Goal: Task Accomplishment & Management: Complete application form

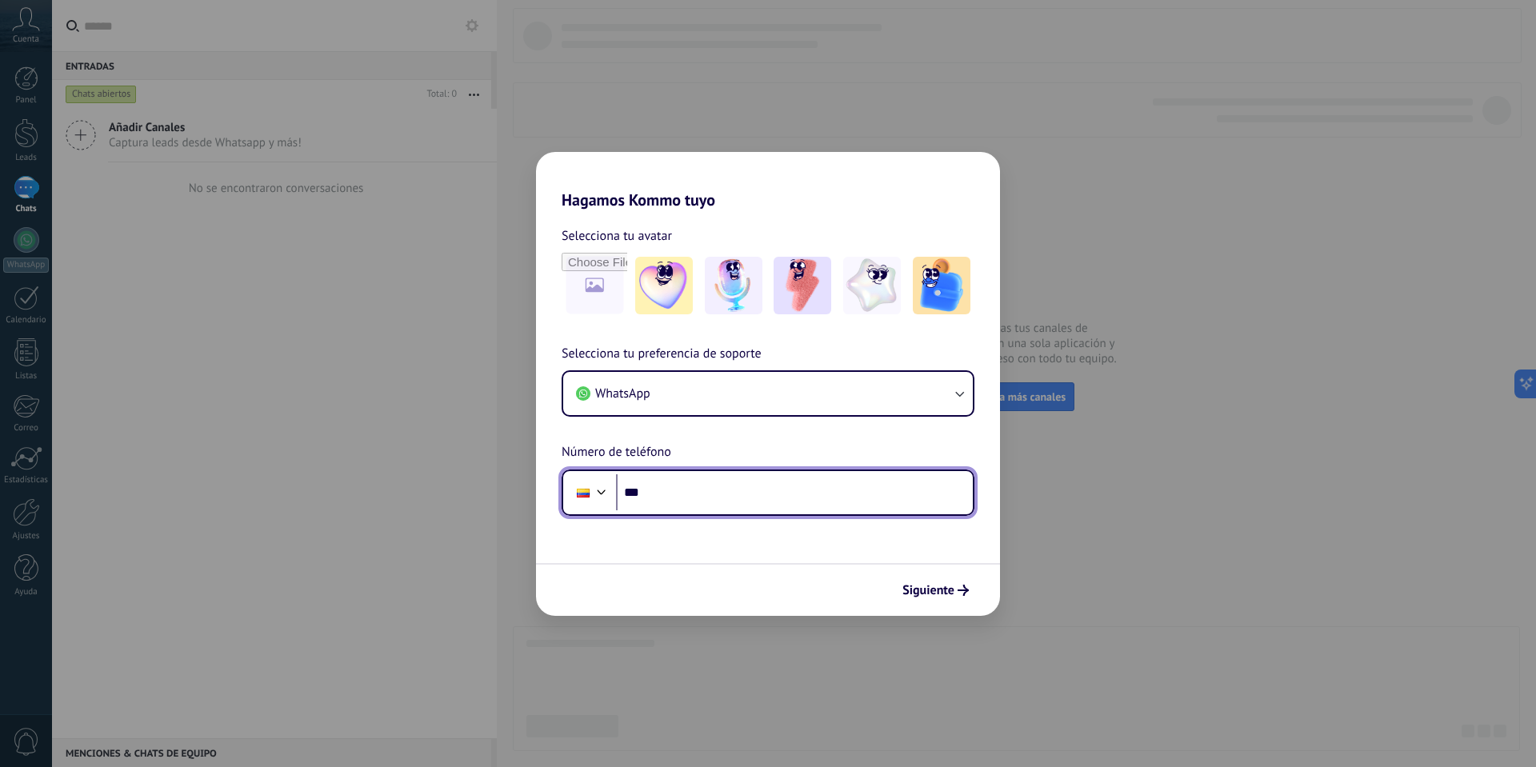
click at [675, 493] on input "***" at bounding box center [794, 493] width 357 height 37
type input "**********"
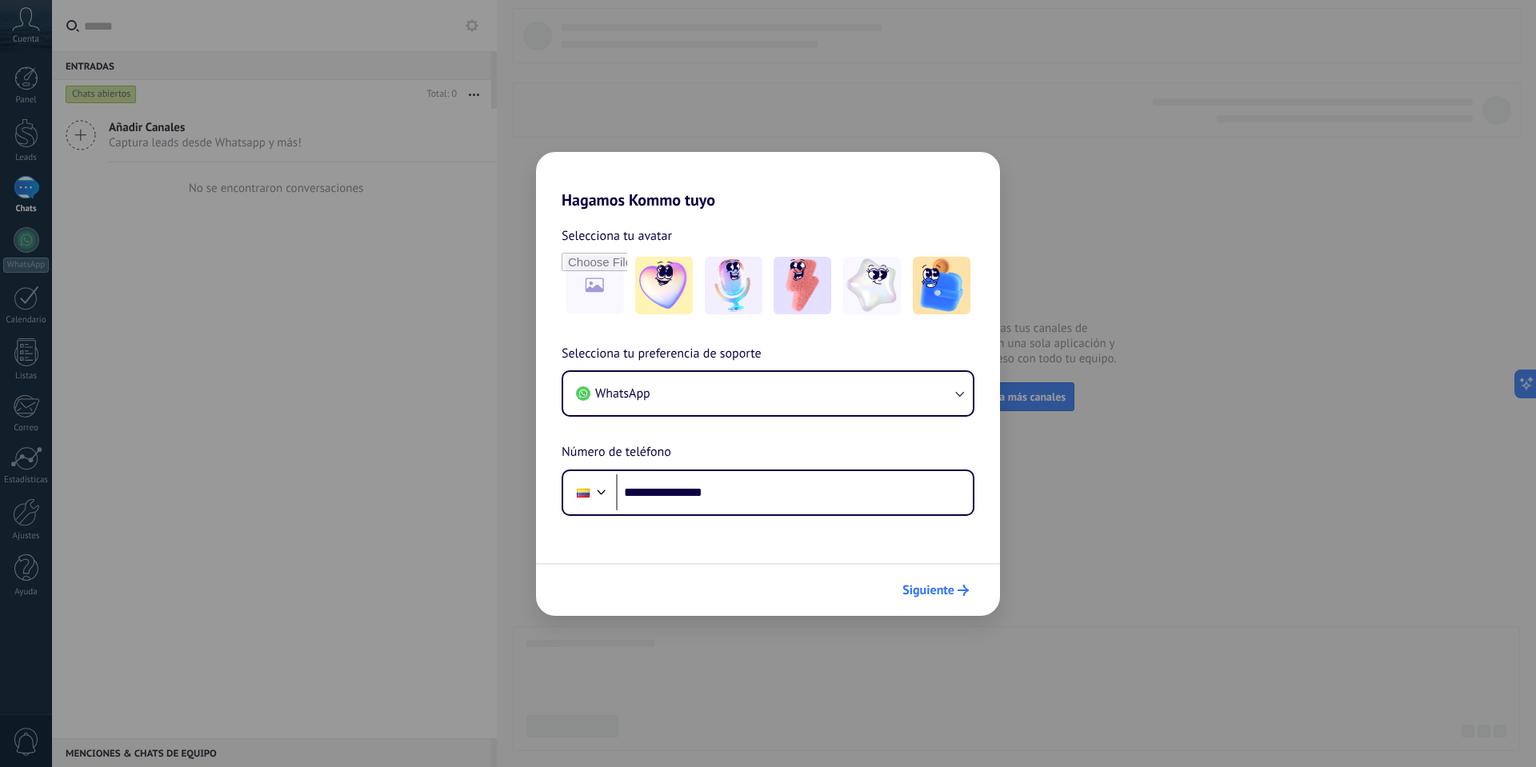
click at [961, 588] on icon "submit" at bounding box center [963, 590] width 11 height 11
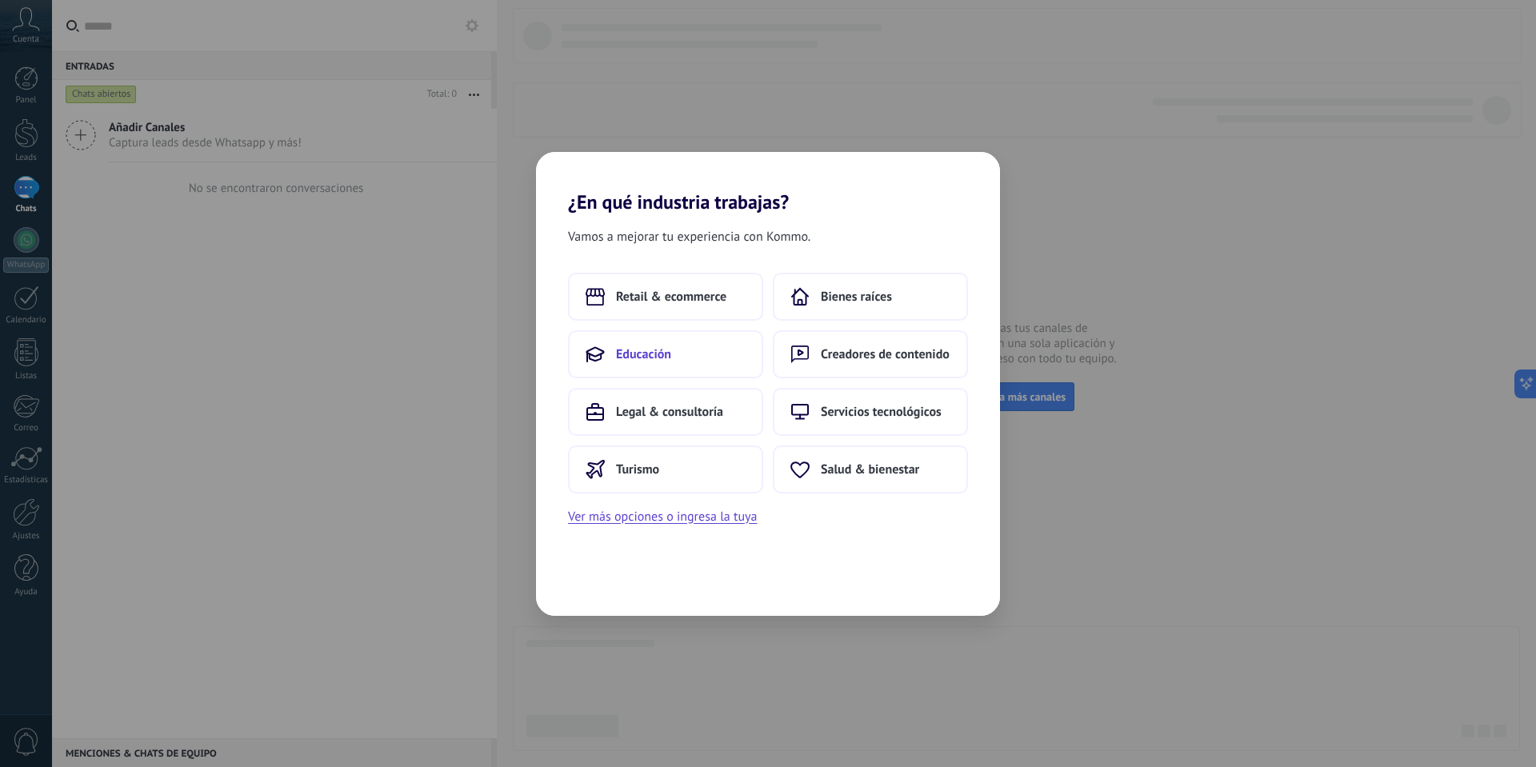
click at [713, 357] on button "Educación" at bounding box center [665, 354] width 195 height 48
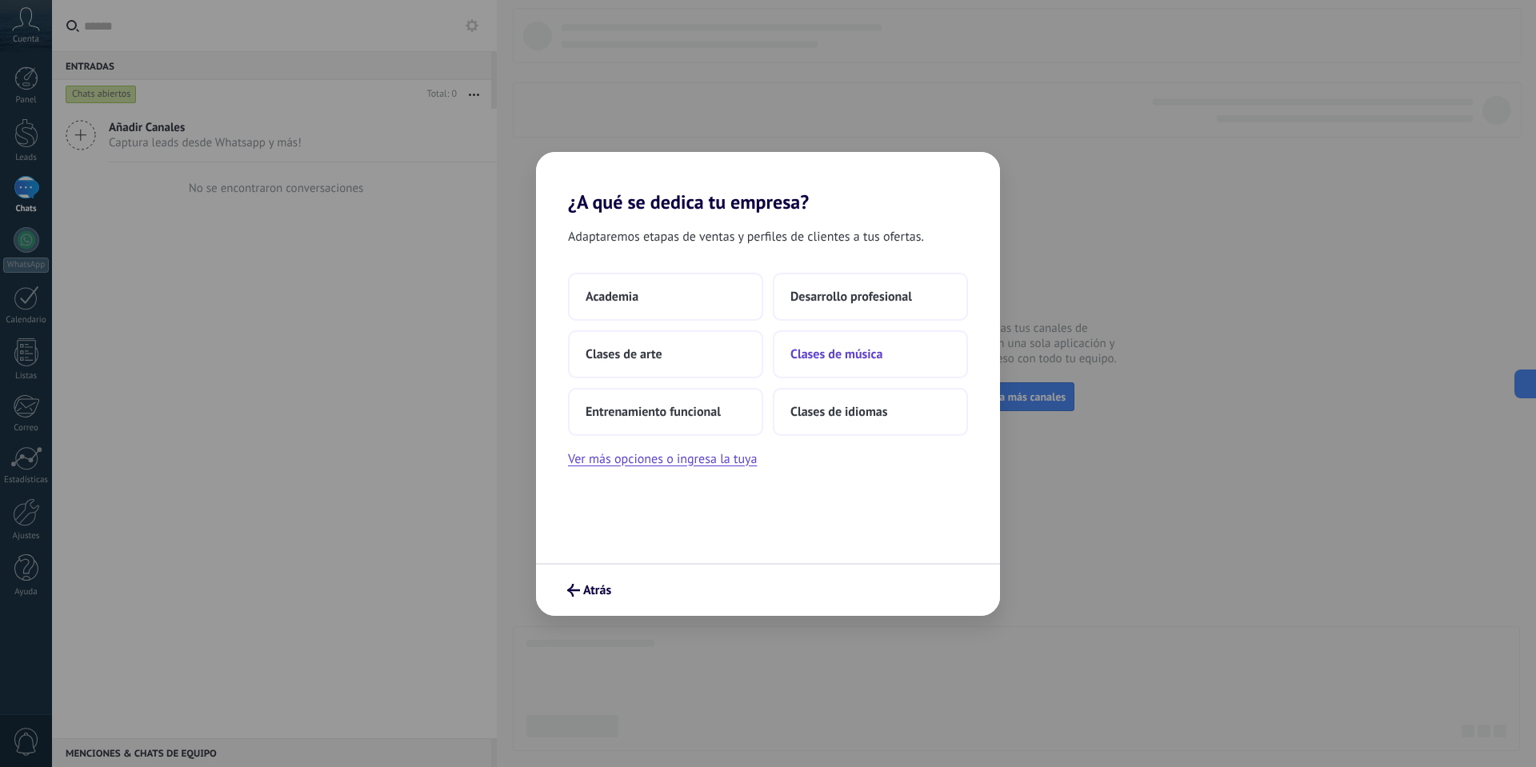
click at [874, 355] on span "Clases de música" at bounding box center [837, 354] width 92 height 16
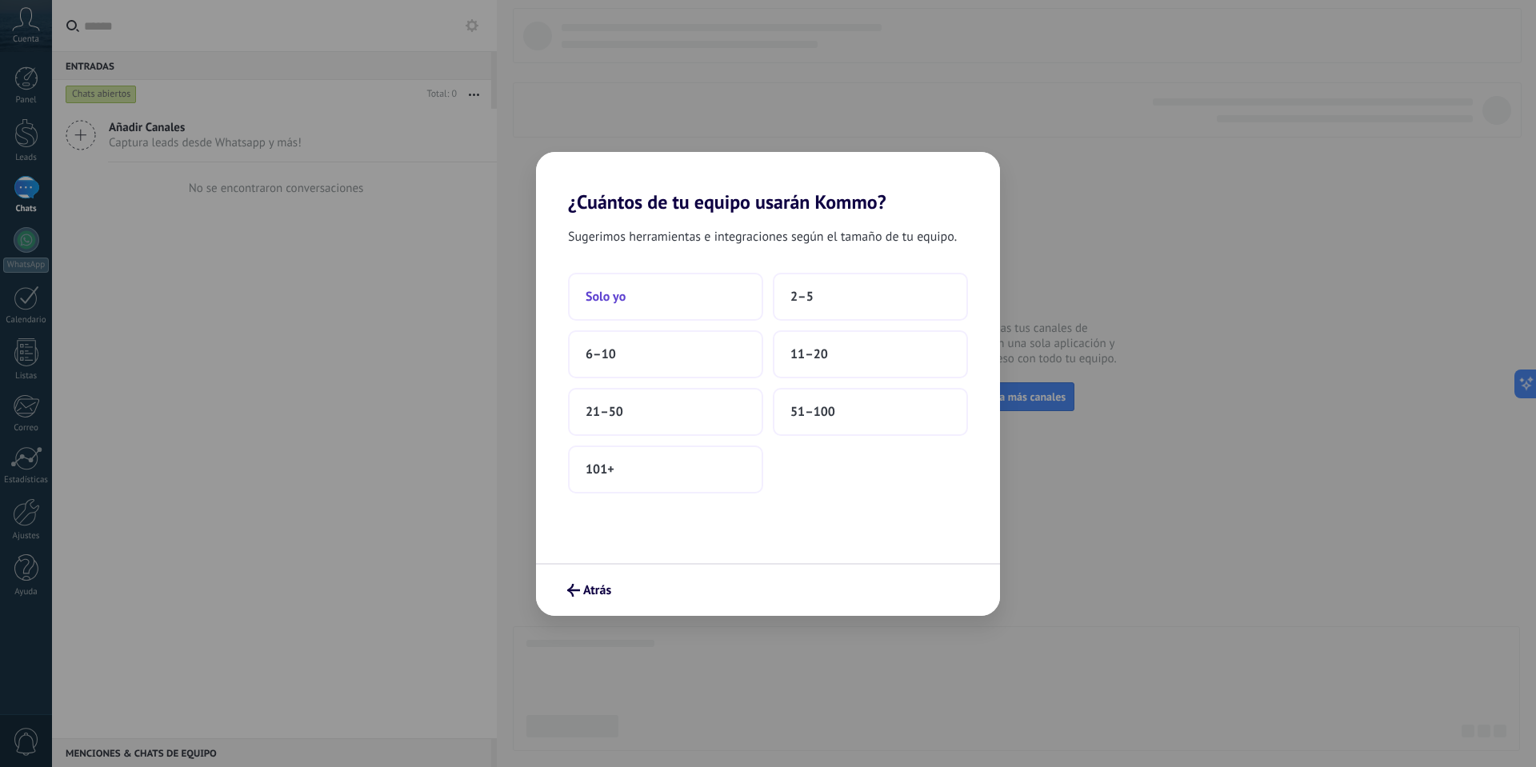
click at [607, 296] on span "Solo yo" at bounding box center [606, 297] width 40 height 16
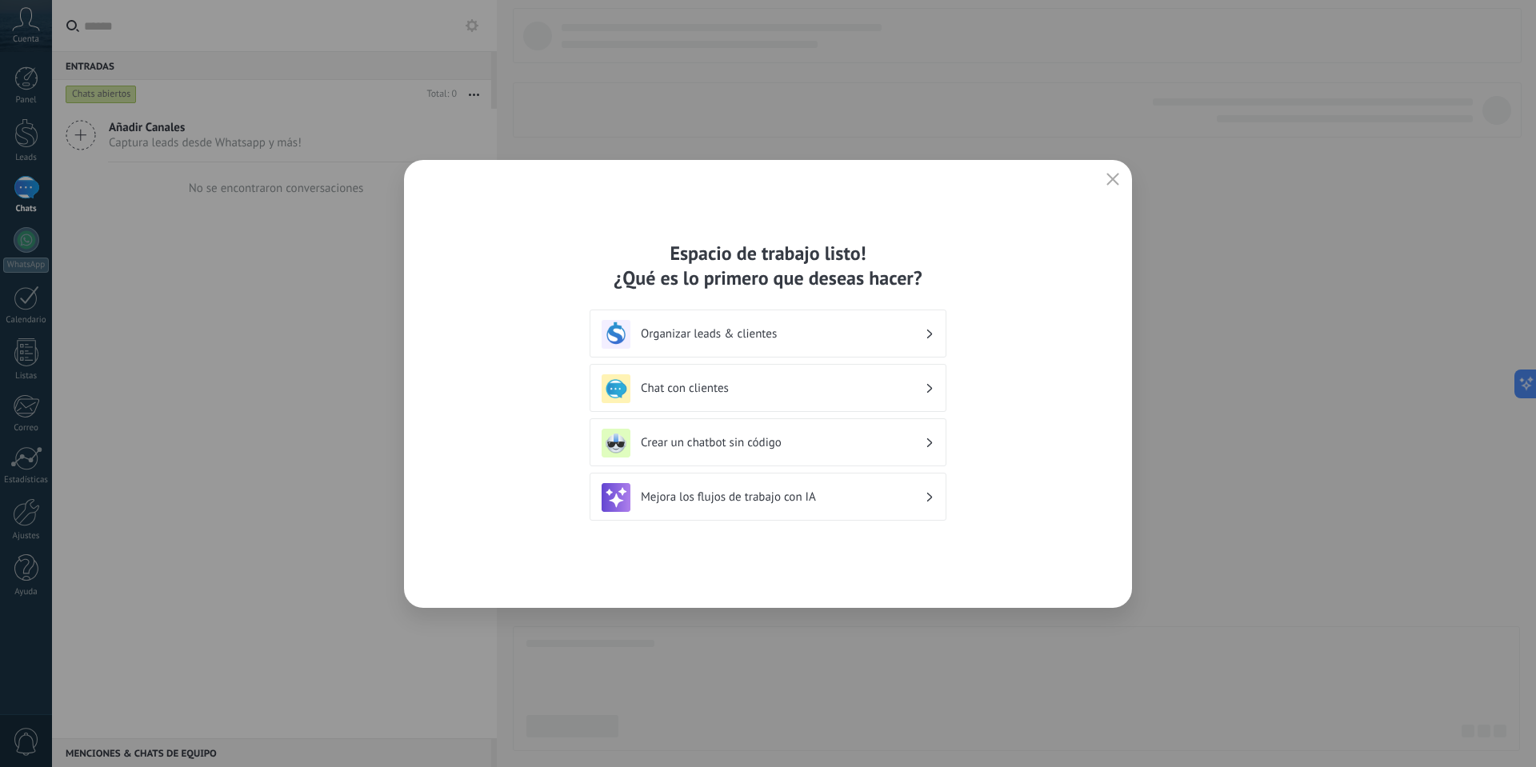
click at [758, 399] on div "Chat con clientes" at bounding box center [768, 388] width 333 height 29
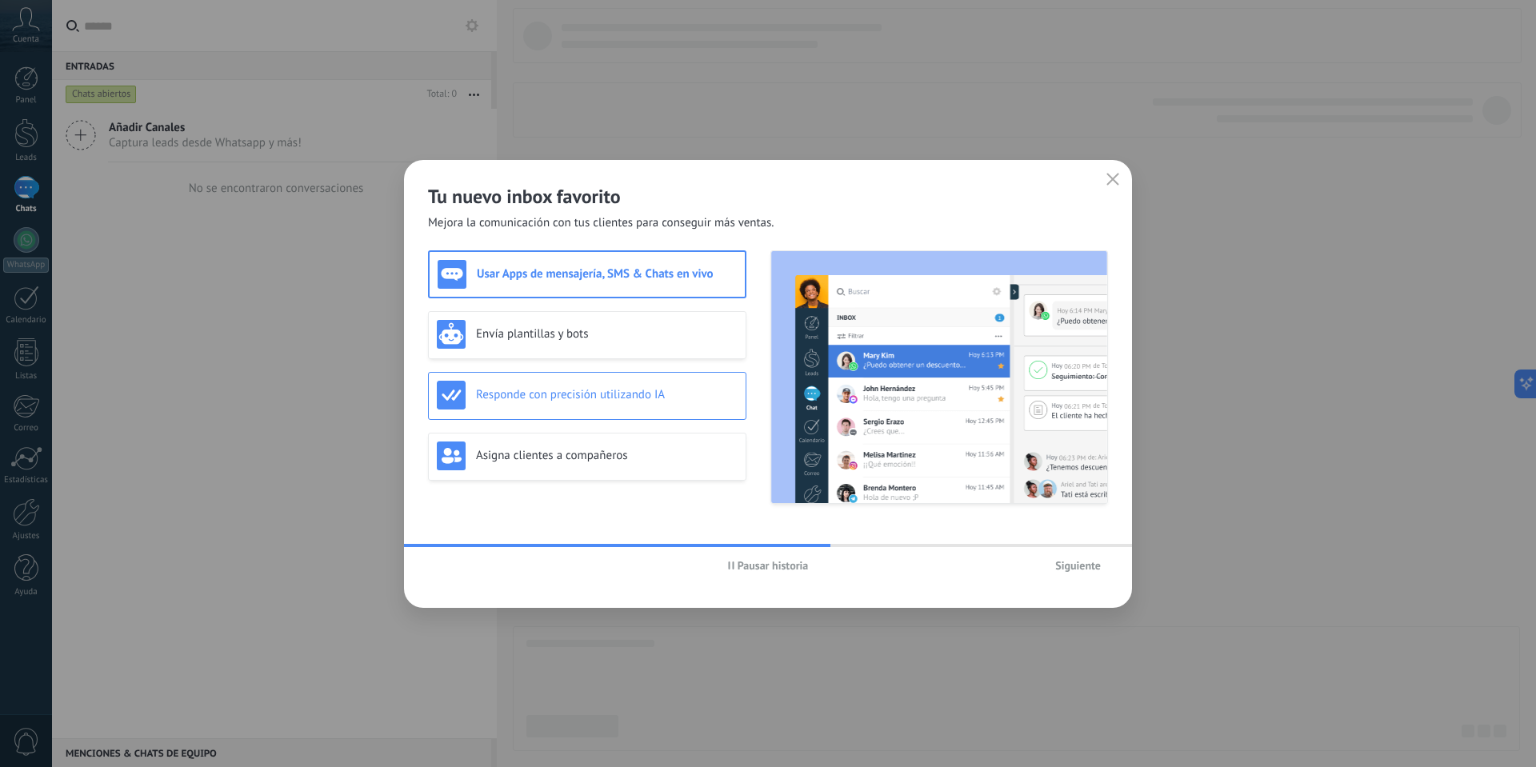
click at [629, 398] on h3 "Responde con precisión utilizando IA" at bounding box center [607, 394] width 262 height 15
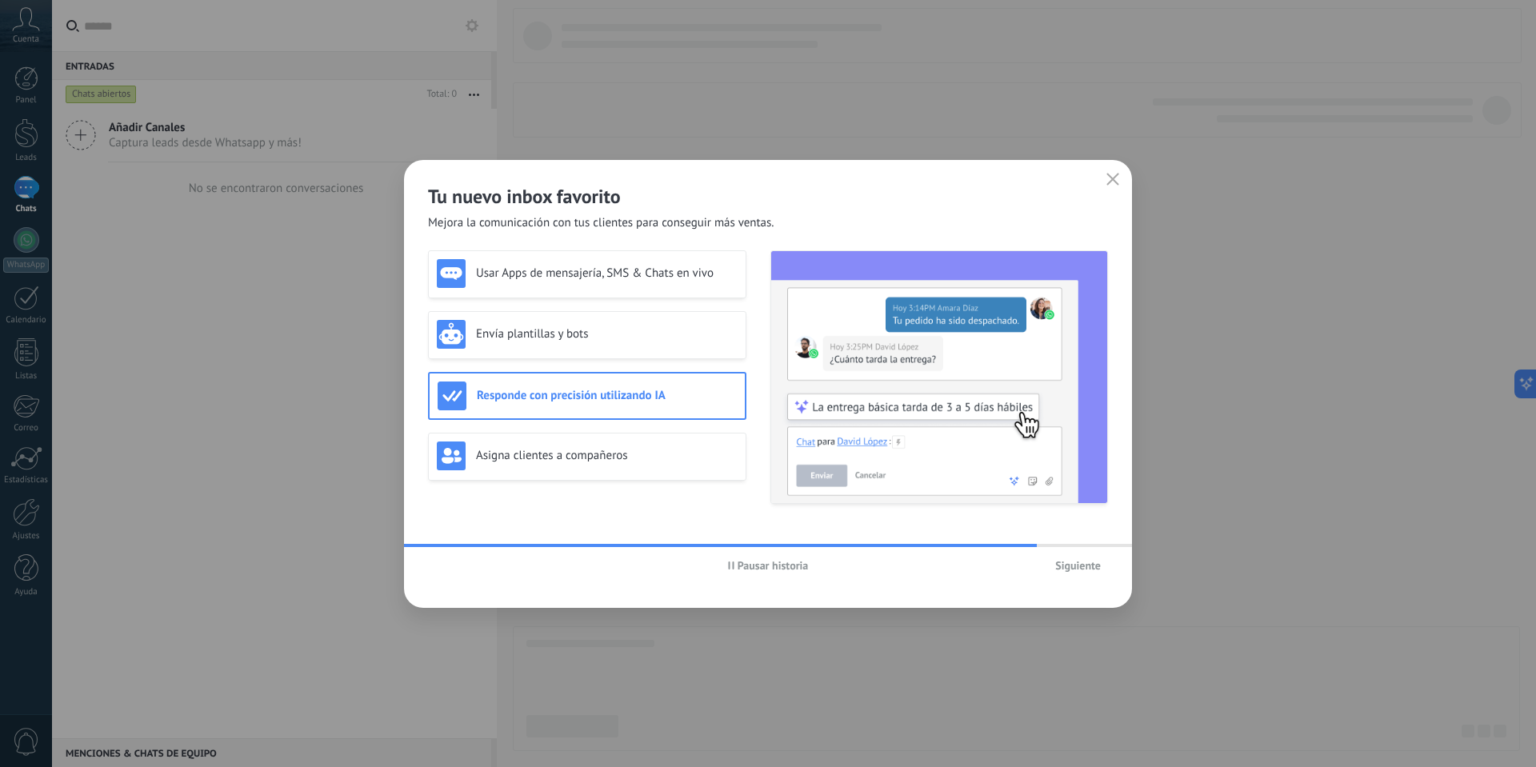
click at [1086, 571] on span "Siguiente" at bounding box center [1078, 565] width 46 height 11
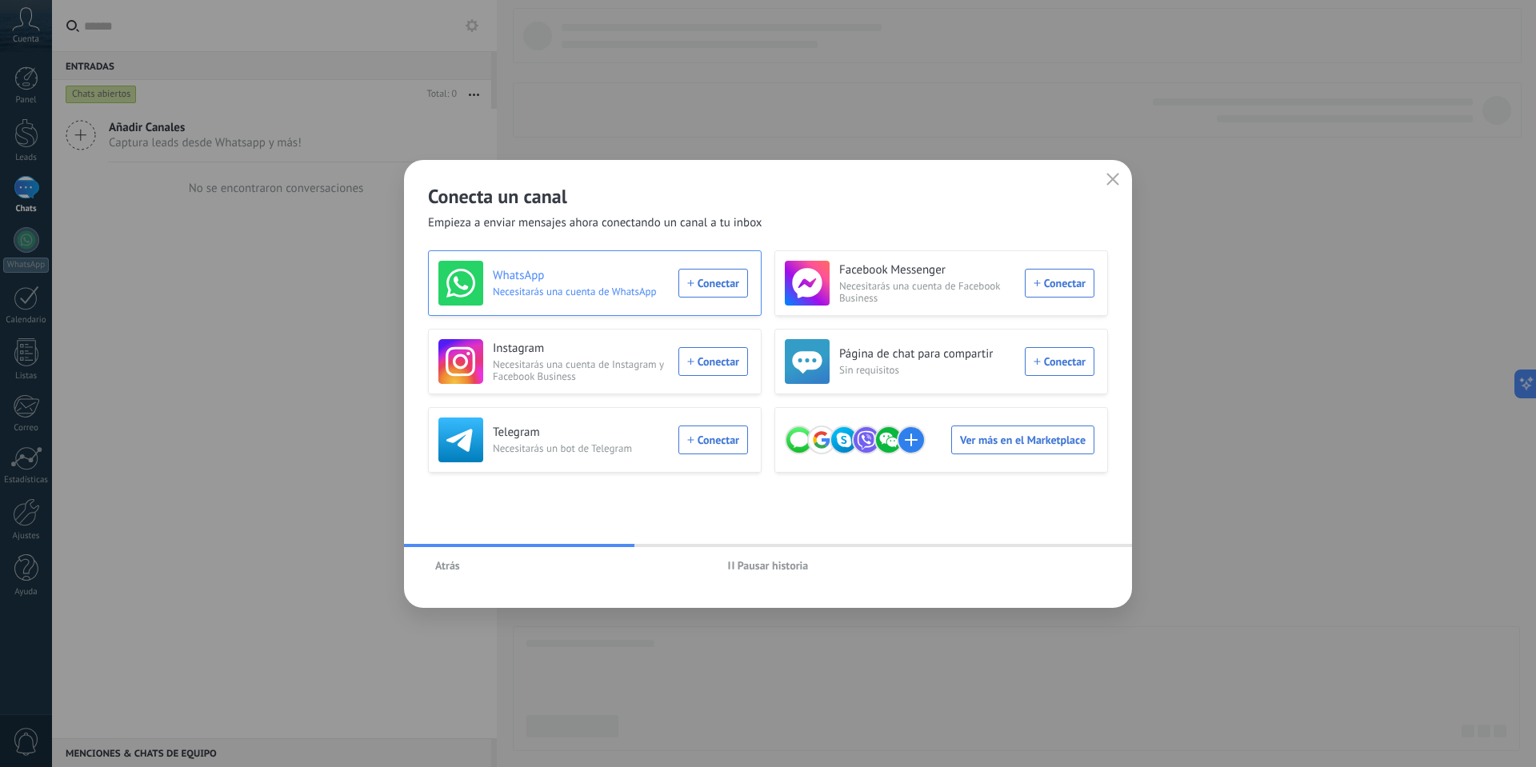
click at [698, 286] on div "WhatsApp Necesitarás una cuenta de WhatsApp Conectar" at bounding box center [594, 283] width 310 height 45
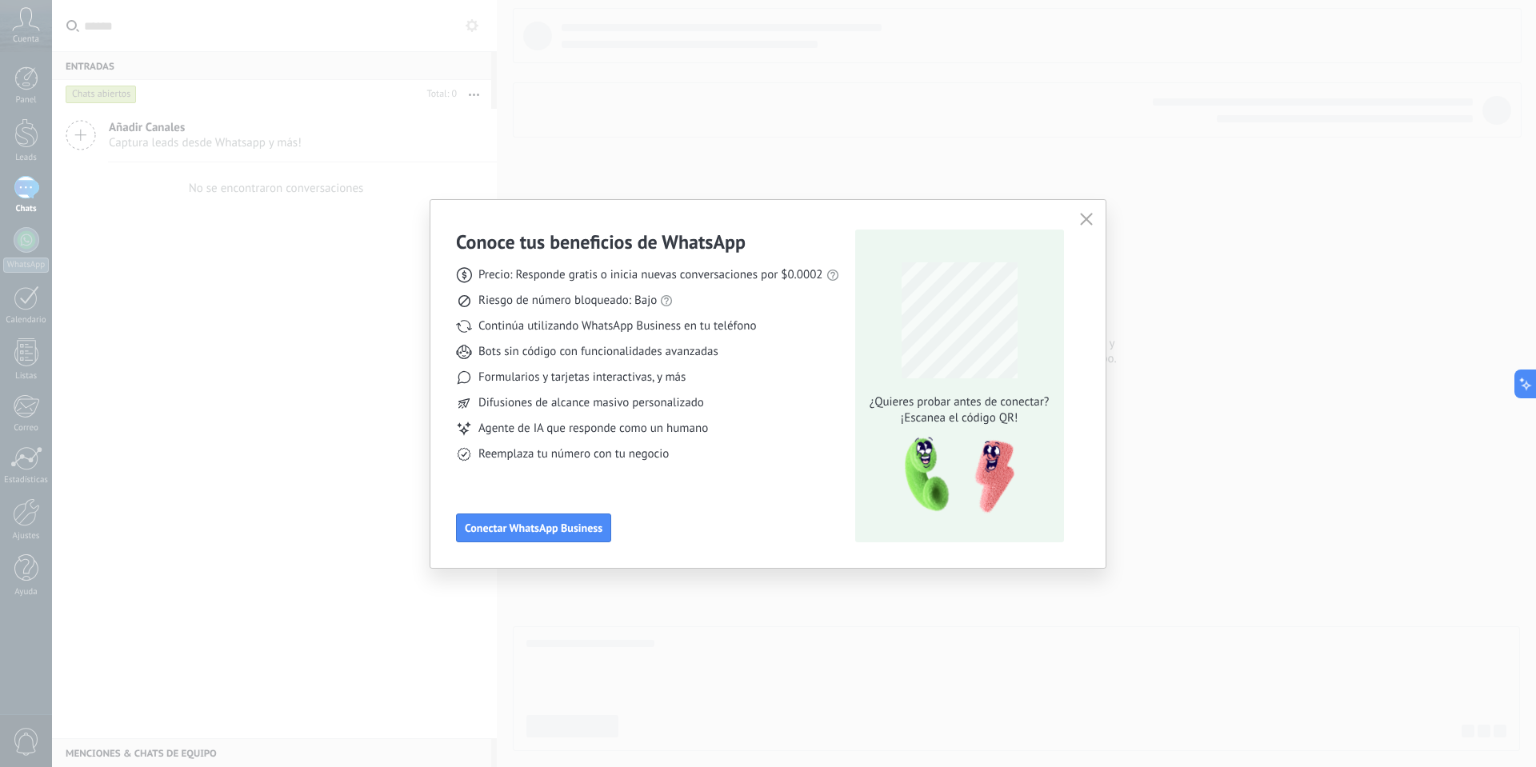
click at [1090, 226] on span "button" at bounding box center [1086, 220] width 13 height 14
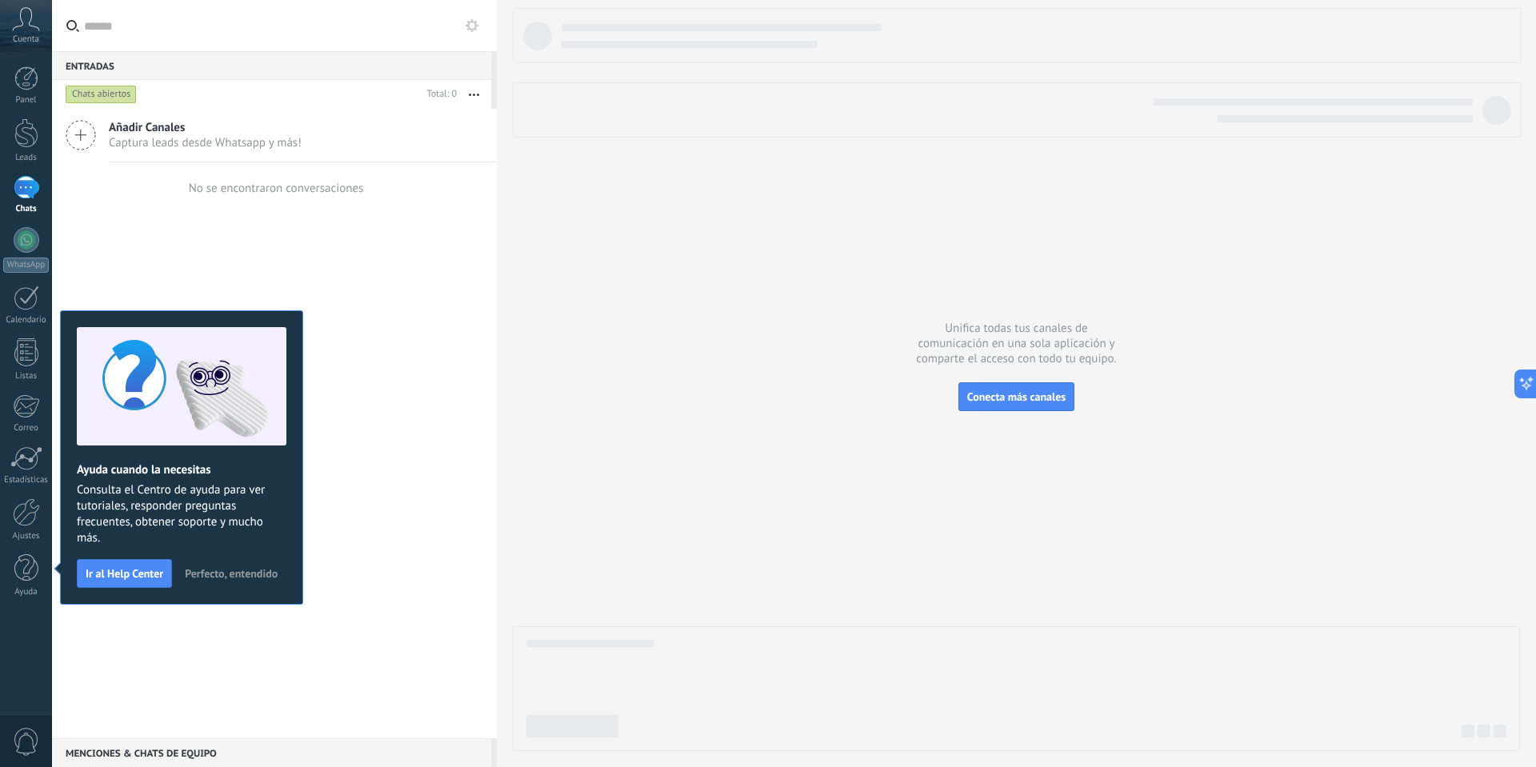
click at [186, 579] on span "Perfecto, entendido" at bounding box center [231, 573] width 93 height 11
